Goal: Use online tool/utility

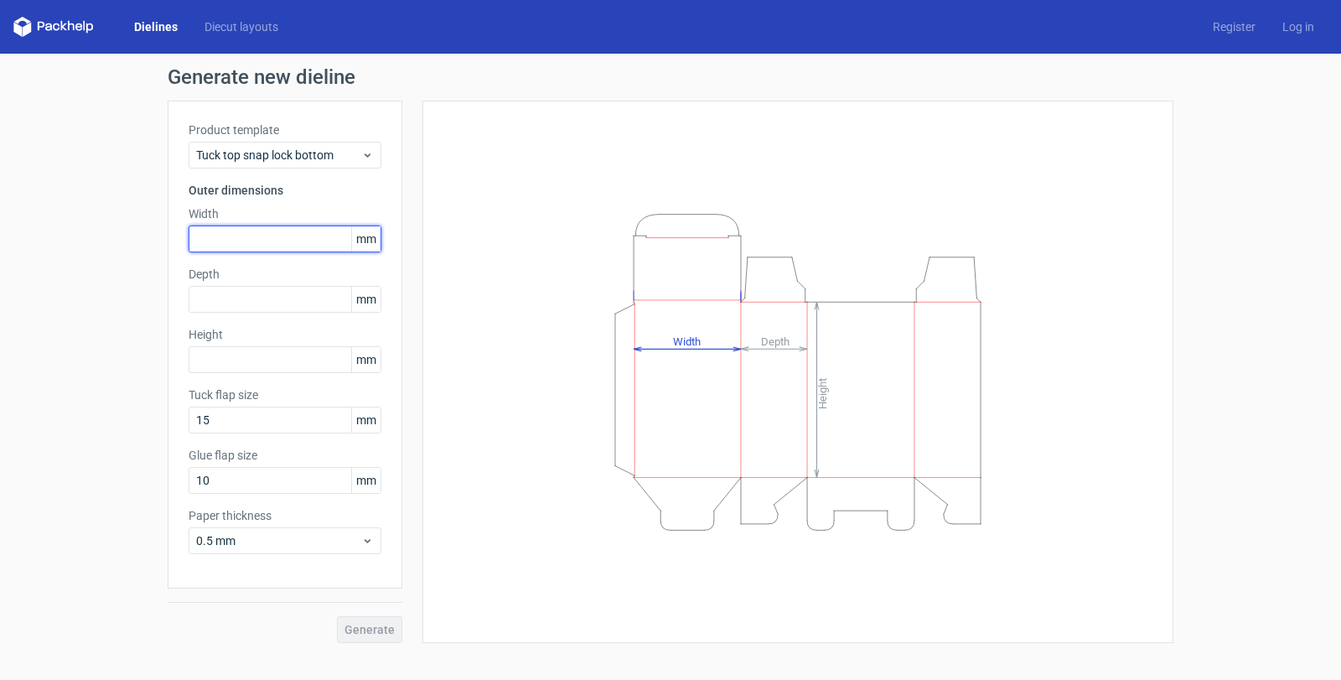
click at [284, 241] on input "text" at bounding box center [285, 238] width 193 height 27
click at [242, 224] on div "Width mm" at bounding box center [285, 228] width 193 height 47
click at [242, 249] on input "text" at bounding box center [285, 238] width 193 height 27
click at [273, 237] on input "text" at bounding box center [285, 238] width 193 height 27
type input "130"
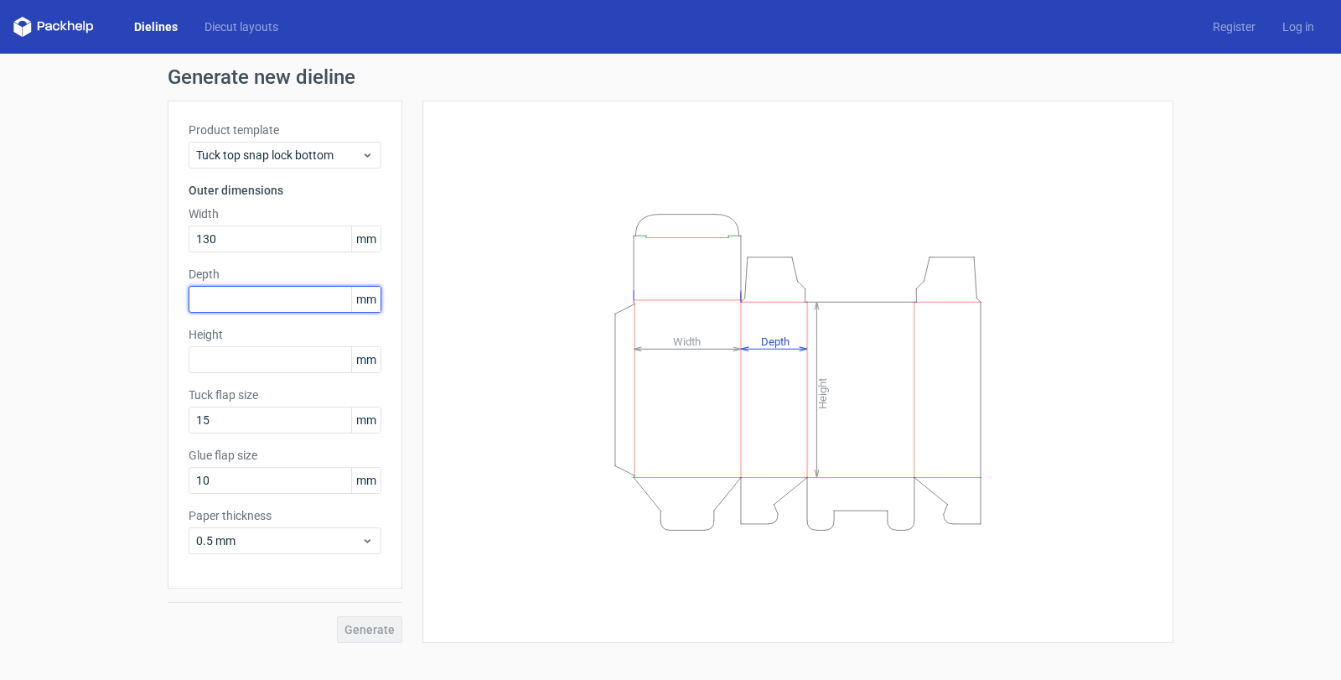
click at [277, 298] on input "text" at bounding box center [285, 299] width 193 height 27
type input "130"
click at [289, 355] on input "text" at bounding box center [285, 359] width 193 height 27
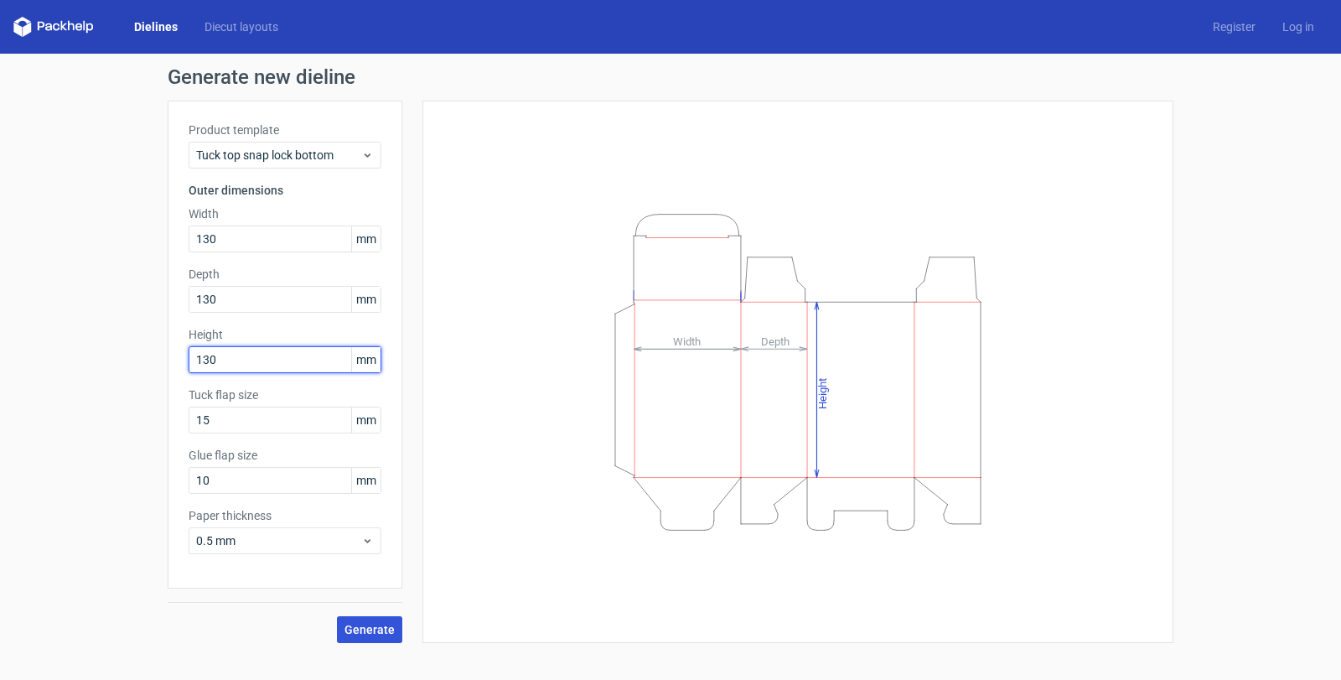
type input "130"
click at [354, 633] on span "Generate" at bounding box center [369, 630] width 50 height 12
